Goal: Navigation & Orientation: Find specific page/section

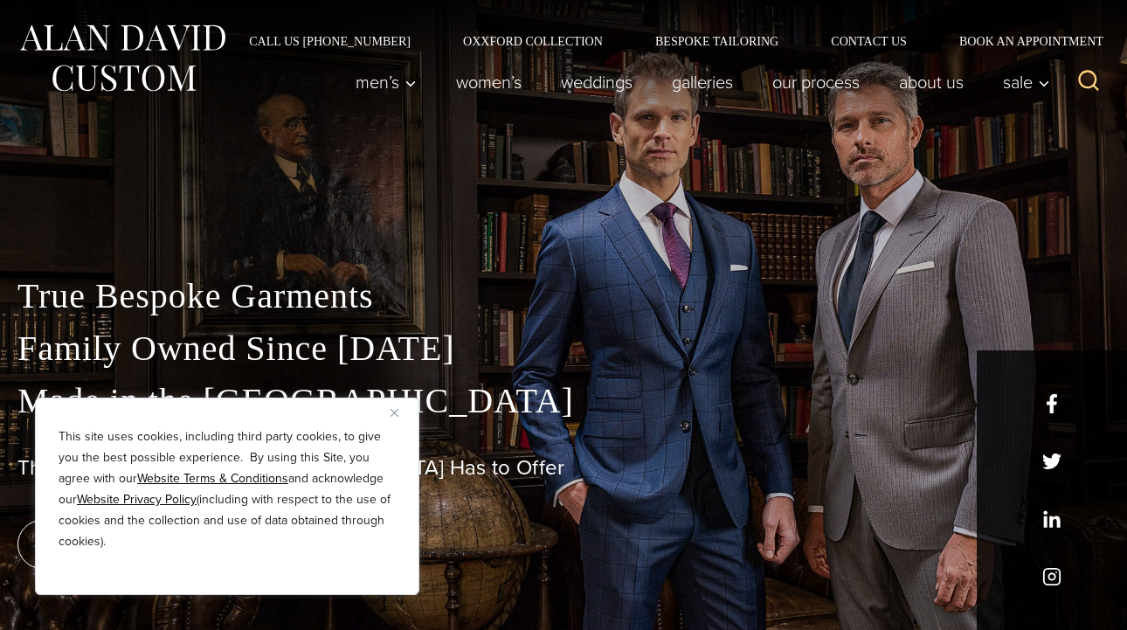
scroll to position [42, 0]
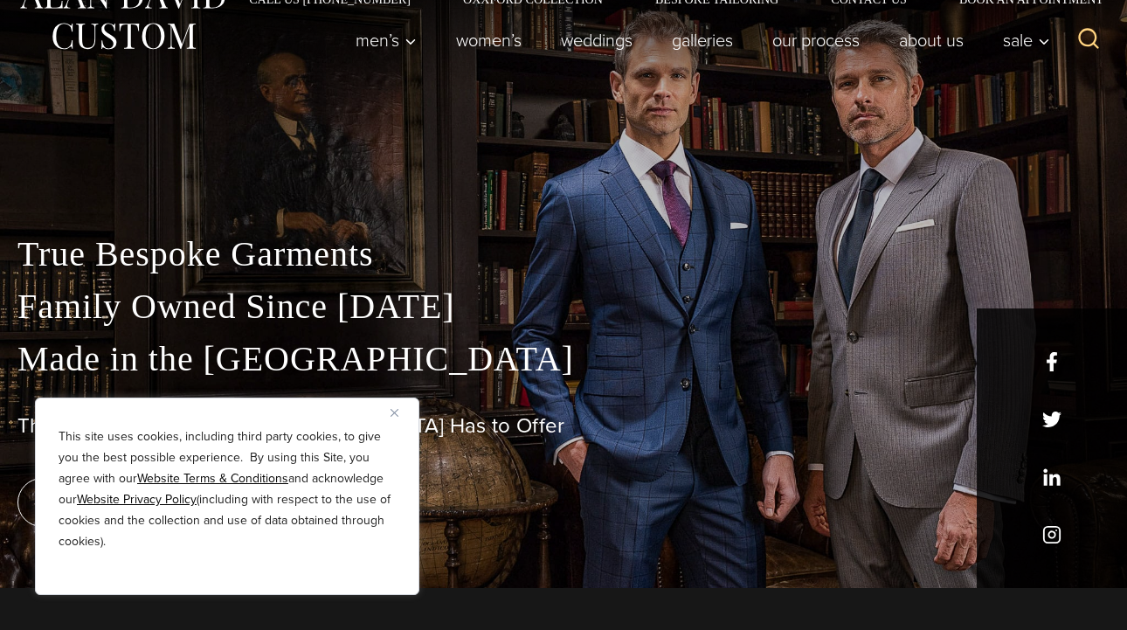
click at [396, 418] on button "Close" at bounding box center [400, 412] width 21 height 21
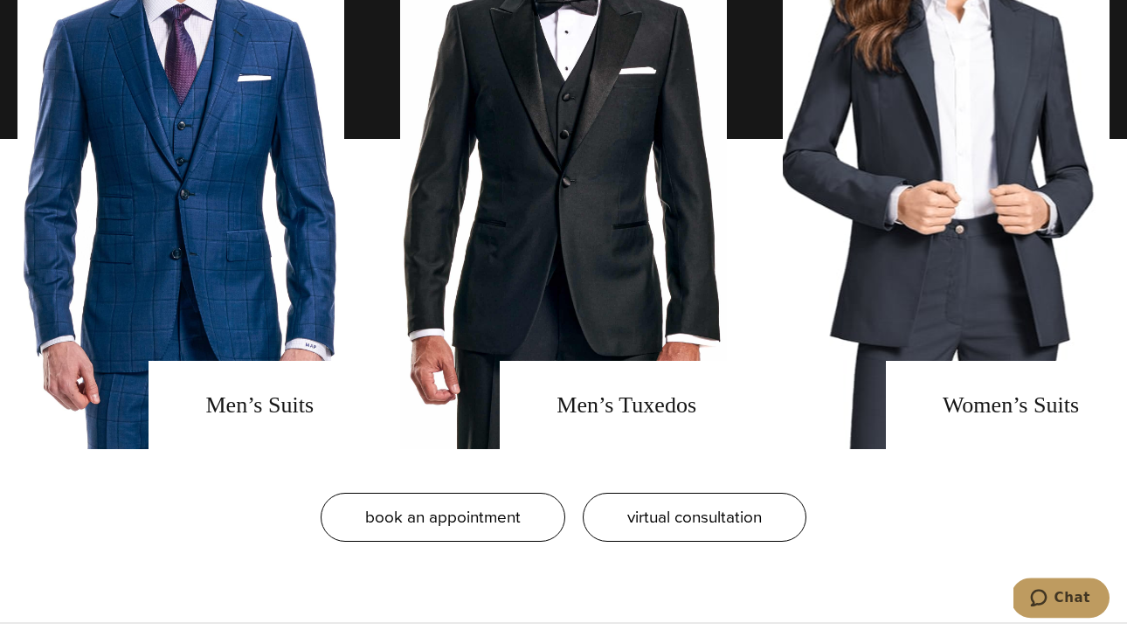
scroll to position [1425, 0]
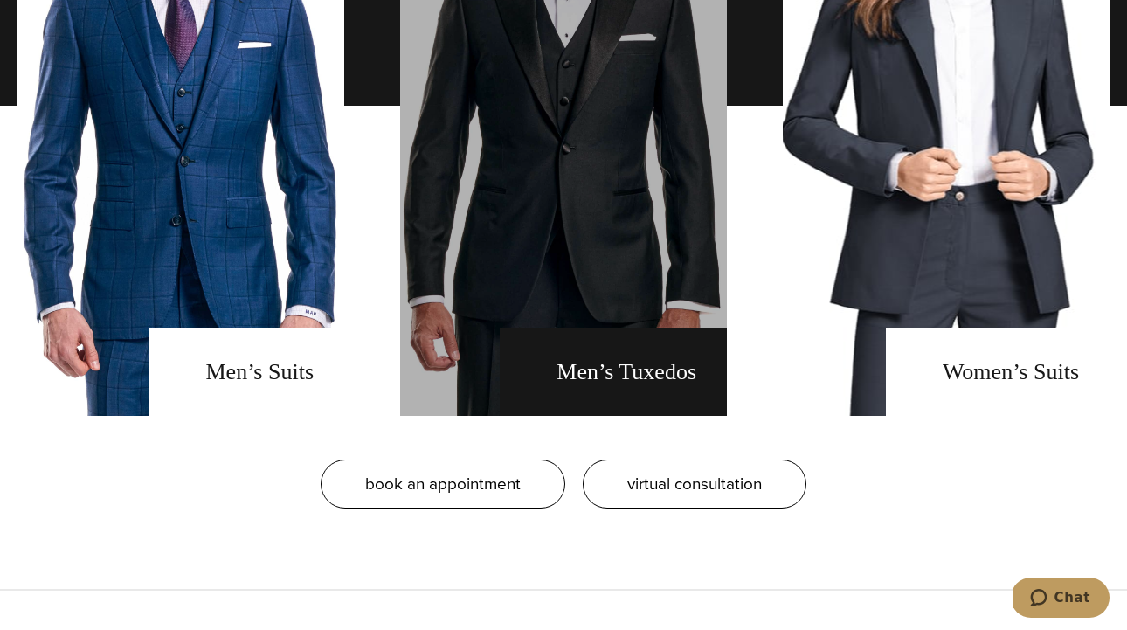
click at [595, 382] on link "men's tuxedos" at bounding box center [563, 106] width 327 height 620
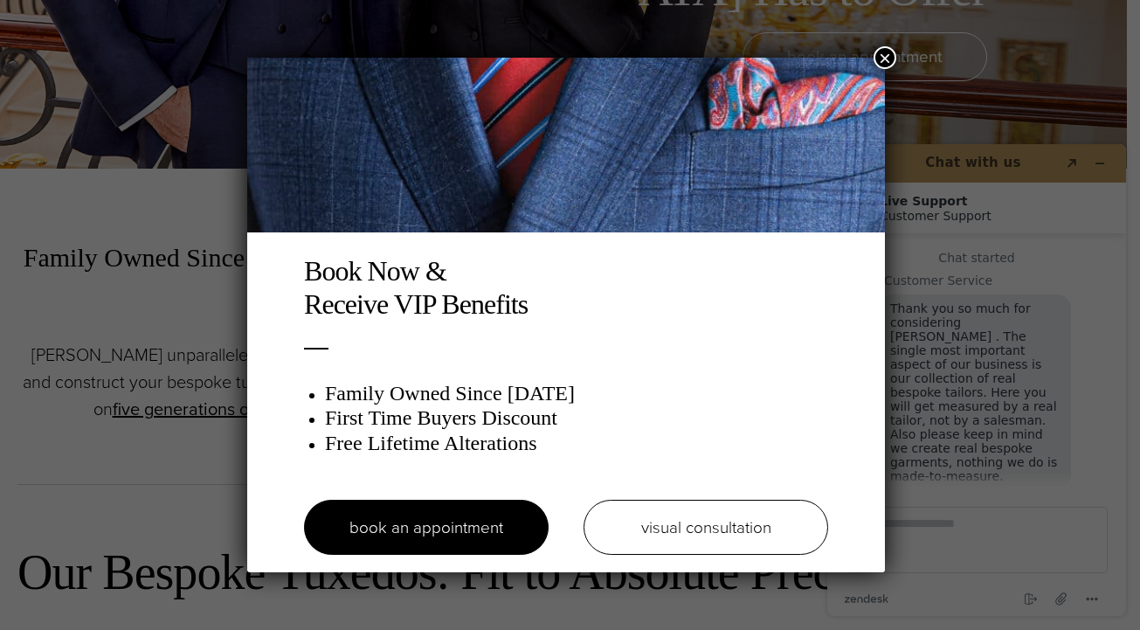
click at [895, 58] on button "×" at bounding box center [884, 57] width 23 height 23
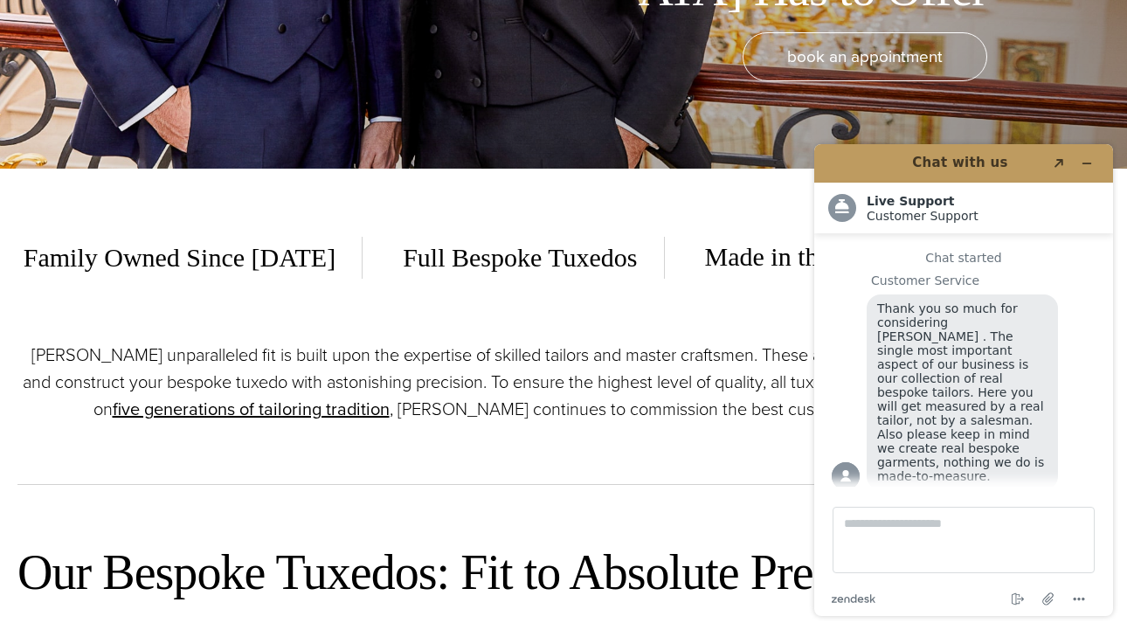
click at [651, 410] on p "Alan David’s unparalleled fit is built upon the expertise of skilled tailors an…" at bounding box center [563, 381] width 1092 height 81
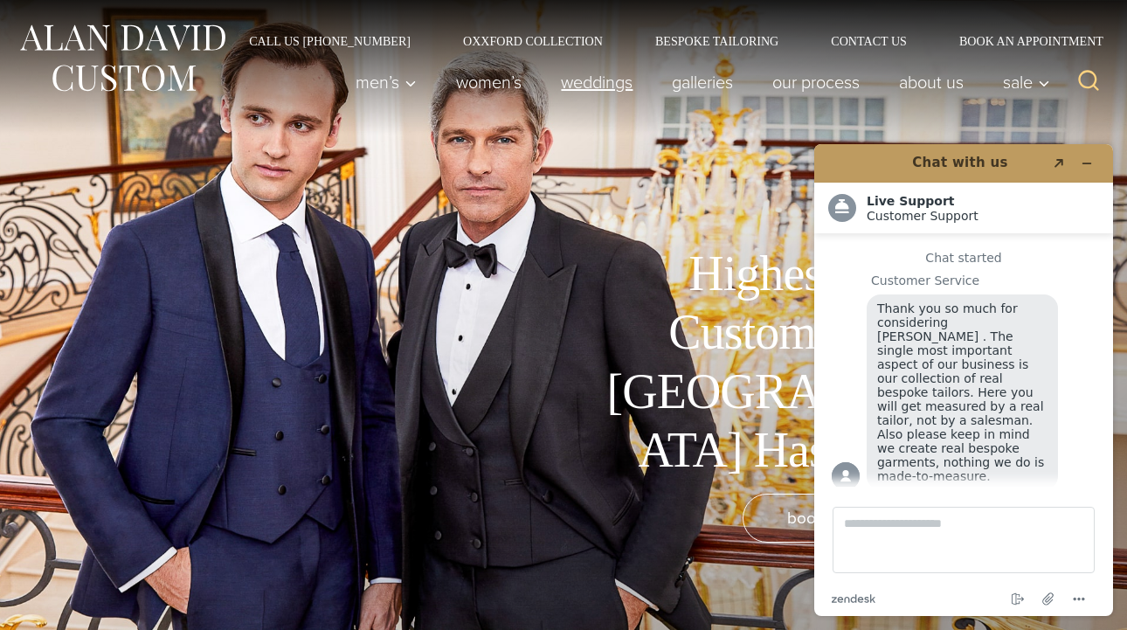
click at [569, 80] on link "weddings" at bounding box center [596, 82] width 111 height 35
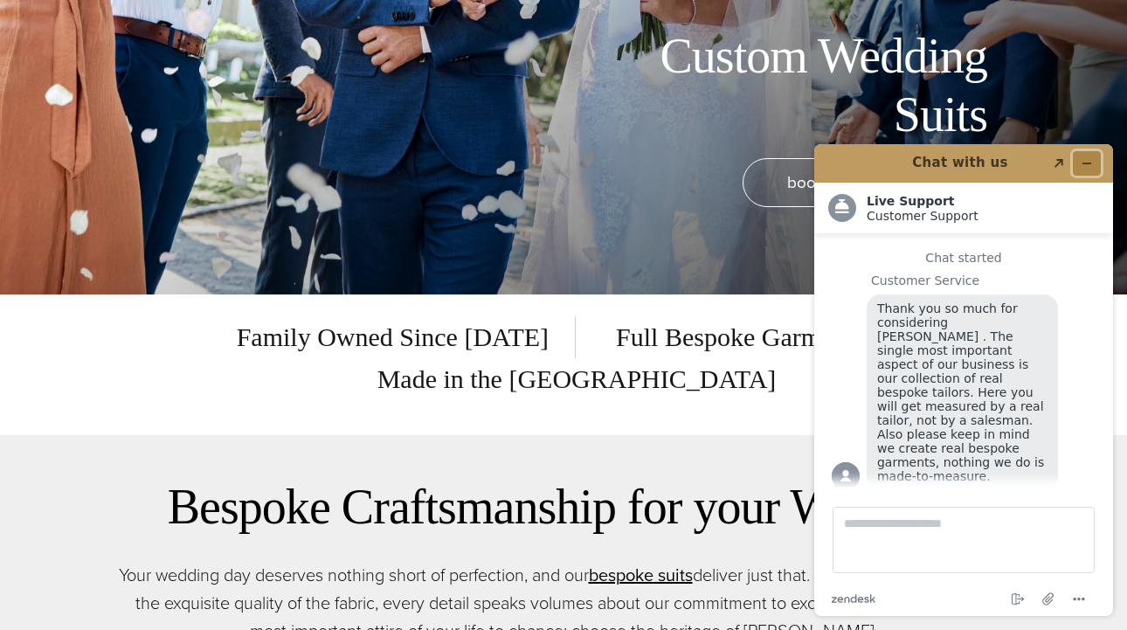
click at [1088, 156] on button "Minimize widget" at bounding box center [1086, 163] width 28 height 24
